Goal: Information Seeking & Learning: Learn about a topic

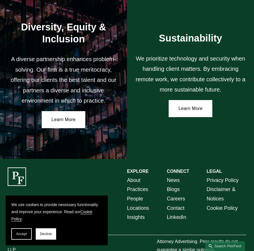
scroll to position [798, 0]
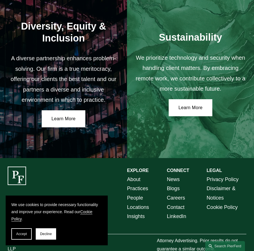
click at [136, 184] on link "Practices" at bounding box center [137, 188] width 21 height 9
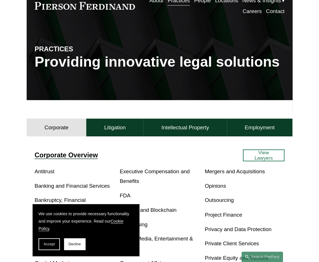
scroll to position [57, 0]
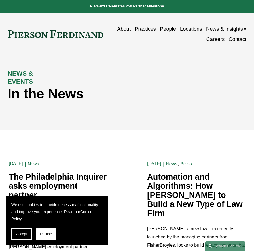
click at [121, 30] on link "About" at bounding box center [124, 29] width 13 height 10
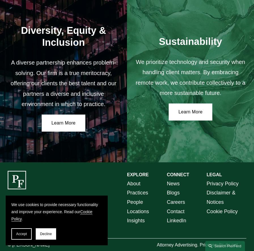
scroll to position [795, 0]
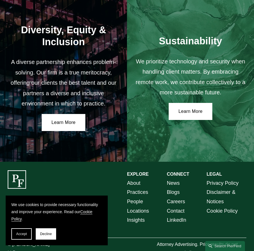
click at [140, 187] on link "Practices" at bounding box center [137, 191] width 21 height 9
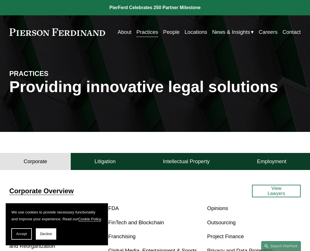
click at [0, 0] on span "News" at bounding box center [0, 0] width 0 height 0
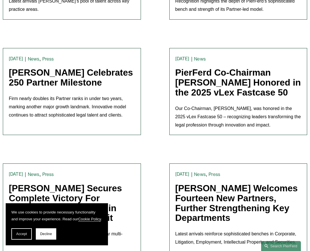
scroll to position [227, 0]
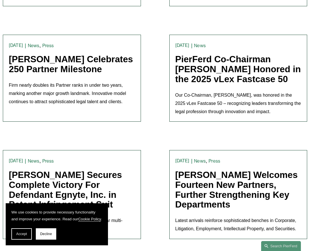
click at [201, 77] on link "PierFerd Co-Chairman [PERSON_NAME] Honored in the 2025 vLex Fastcase 50" at bounding box center [237, 69] width 125 height 30
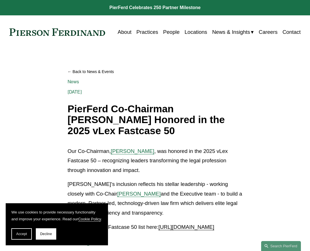
click at [212, 62] on article "Back to News & Events PierFerd Co-Chairman [PERSON_NAME] Honored in the 2025 vL…" at bounding box center [155, 156] width 310 height 215
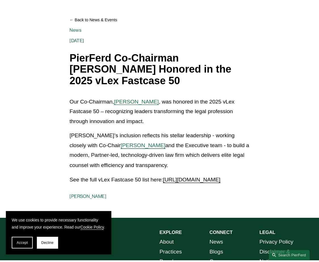
scroll to position [57, 0]
